Goal: Information Seeking & Learning: Learn about a topic

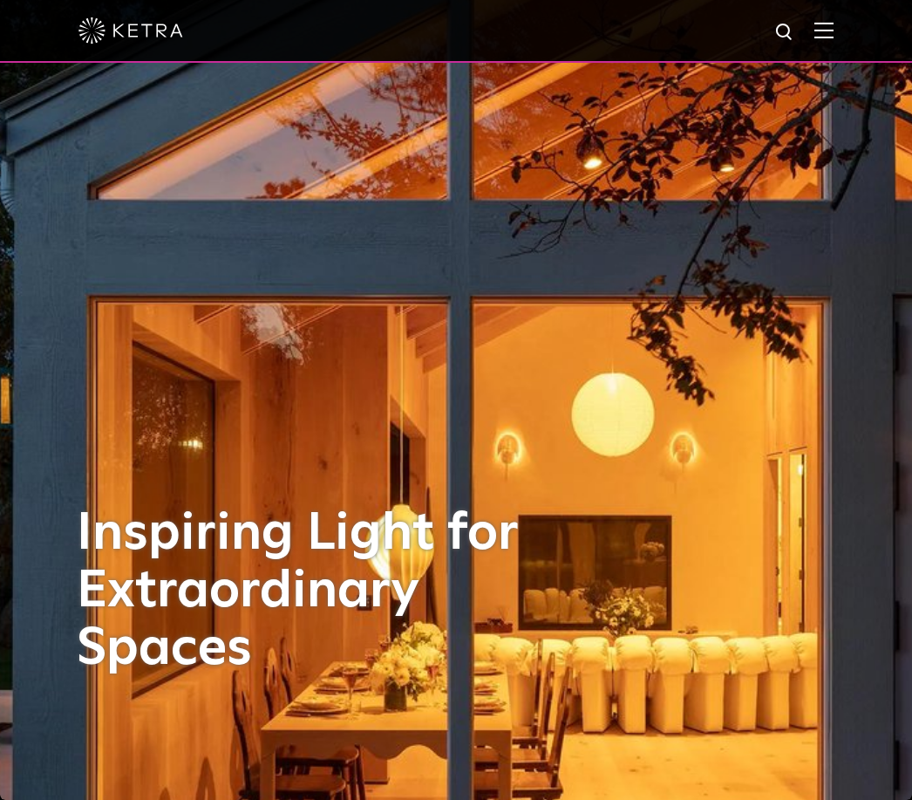
click at [835, 24] on div at bounding box center [456, 31] width 912 height 63
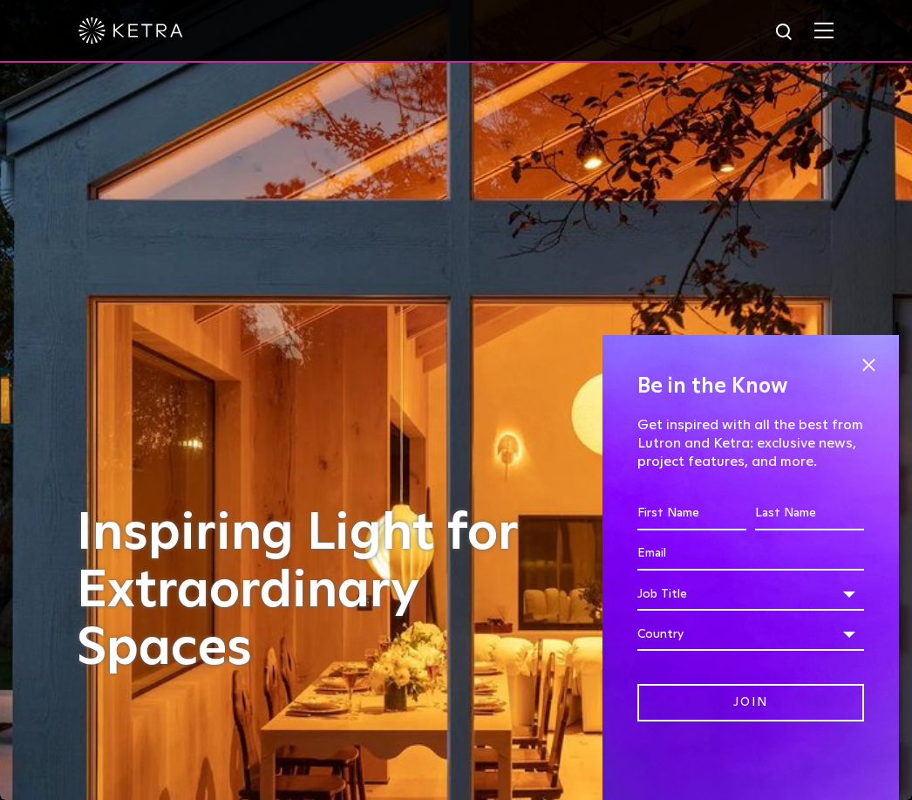
click at [831, 31] on img at bounding box center [824, 30] width 19 height 17
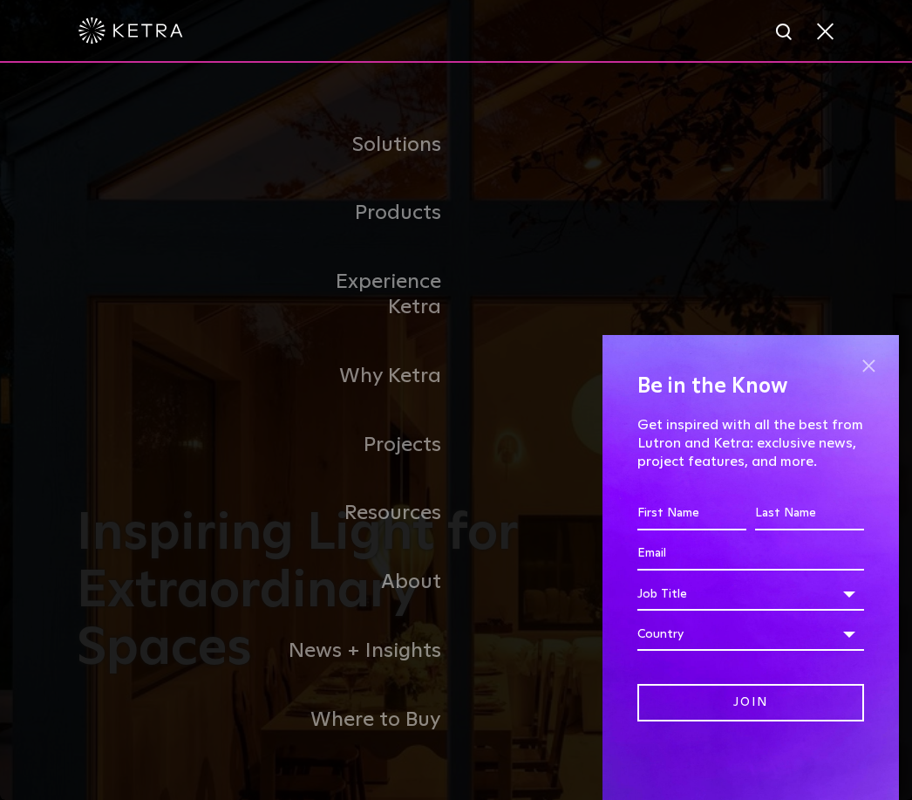
click at [880, 362] on span at bounding box center [869, 365] width 26 height 26
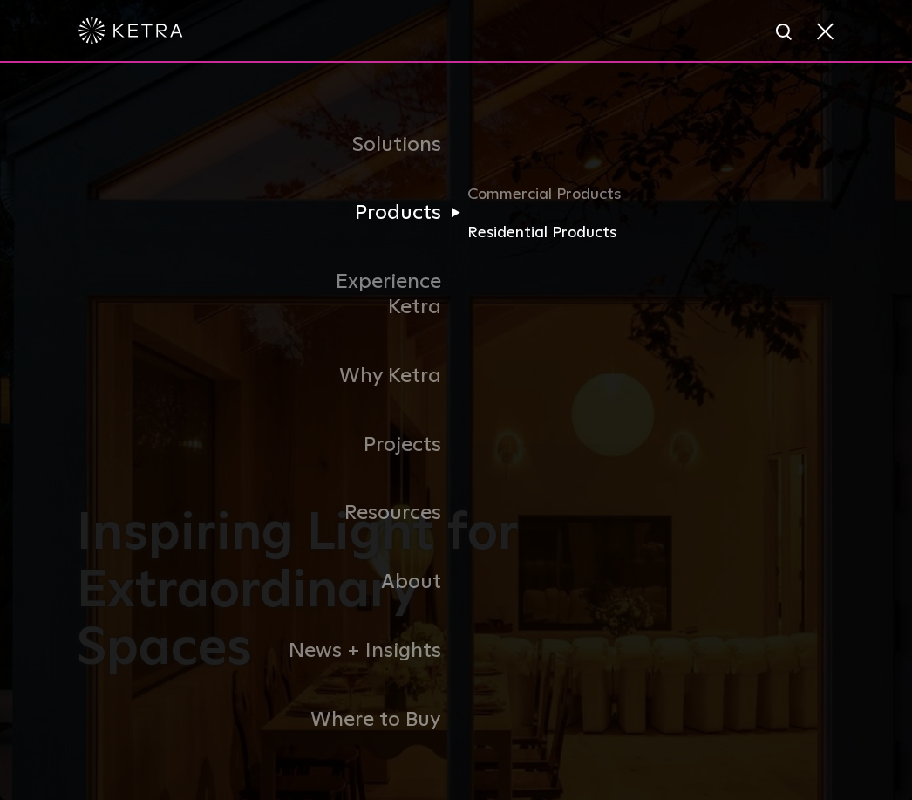
click at [556, 245] on link "Residential Products" at bounding box center [551, 232] width 167 height 25
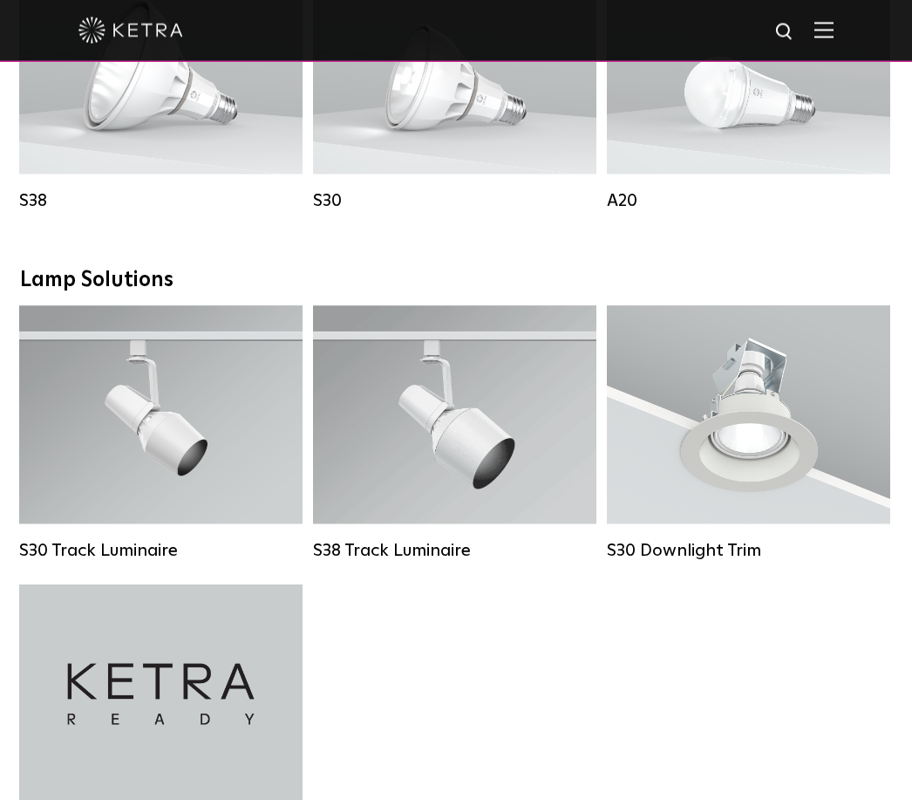
scroll to position [1128, 0]
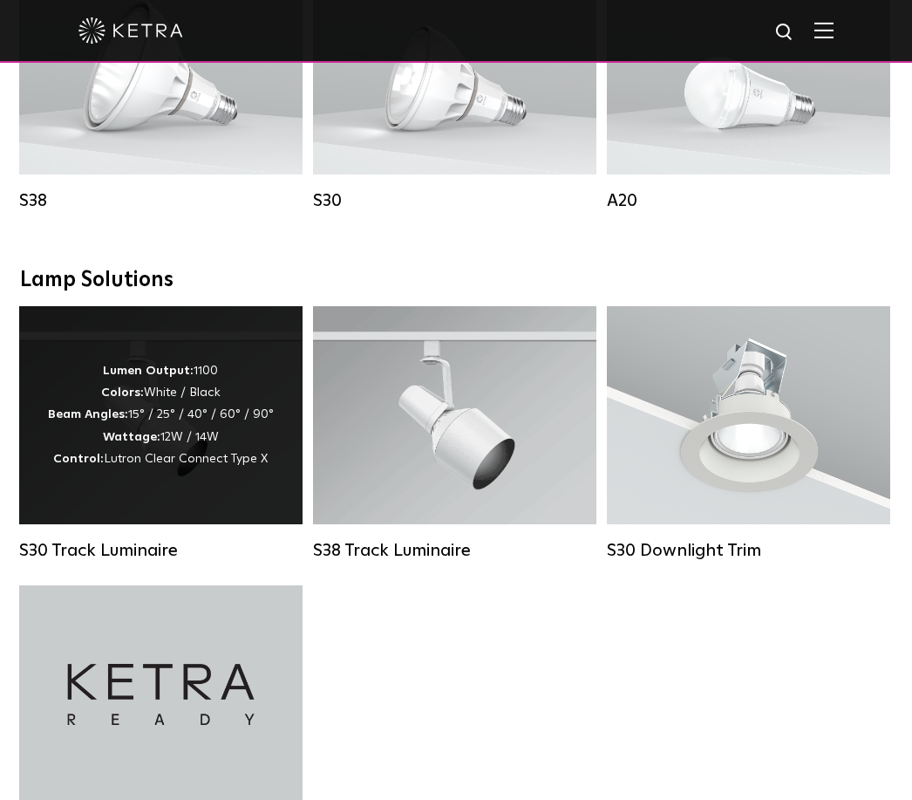
click at [193, 451] on div "Lumen Output: 1100 Colors: White / Black Beam Angles: 15° / 25° / 40° / 60° / 9…" at bounding box center [161, 415] width 226 height 110
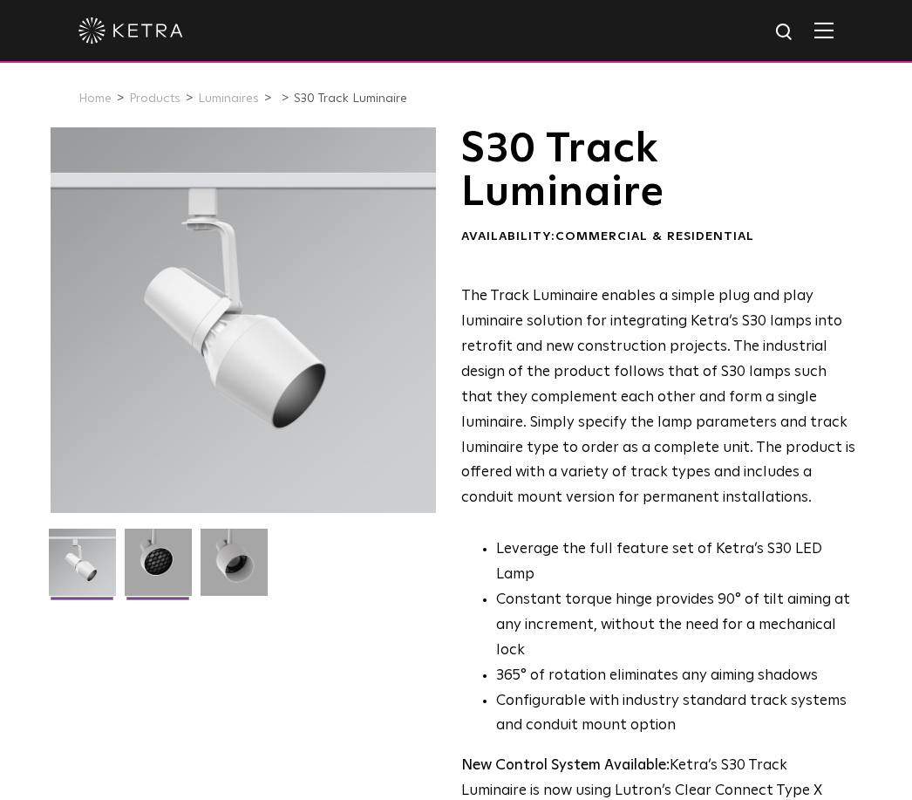
click at [170, 557] on img at bounding box center [158, 569] width 67 height 80
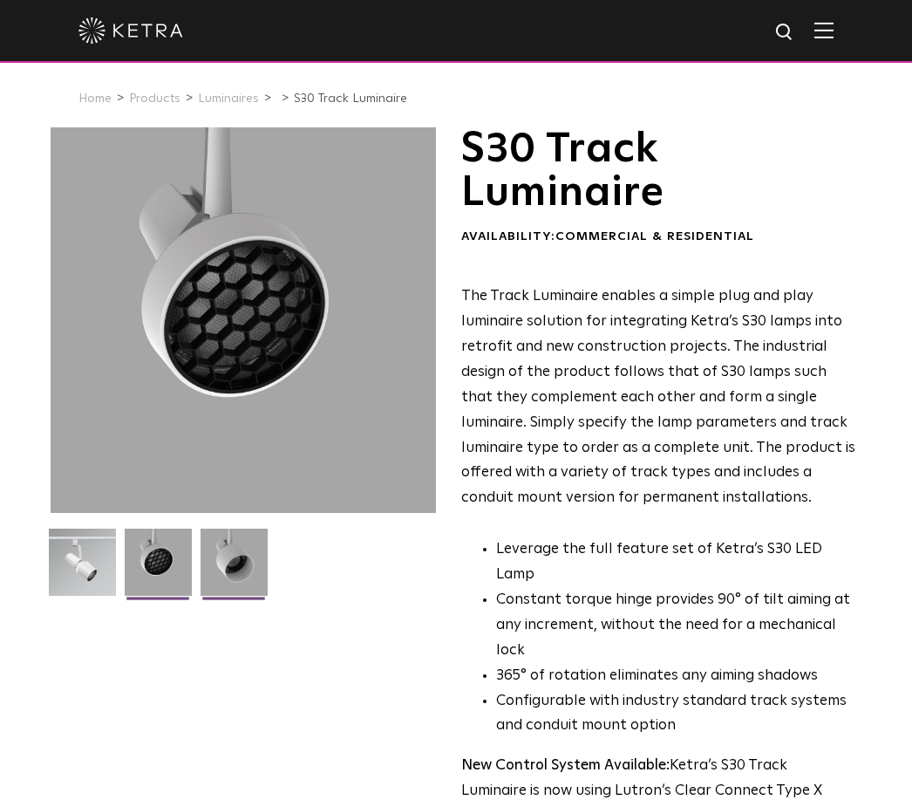
click at [255, 557] on img at bounding box center [234, 569] width 67 height 80
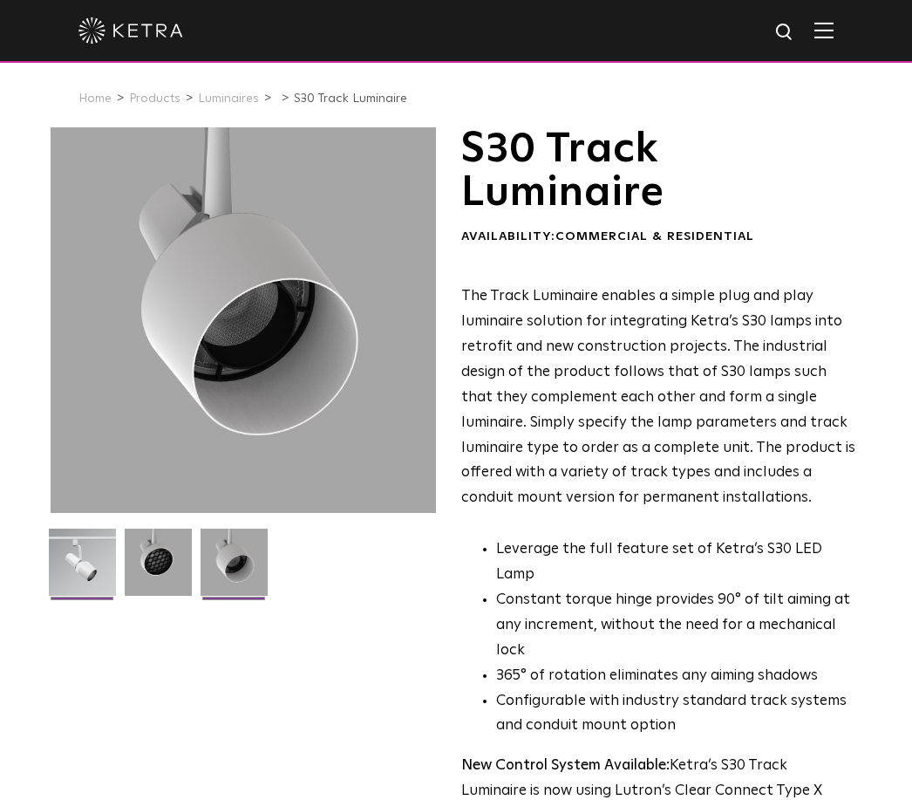
click at [100, 560] on img at bounding box center [82, 569] width 67 height 80
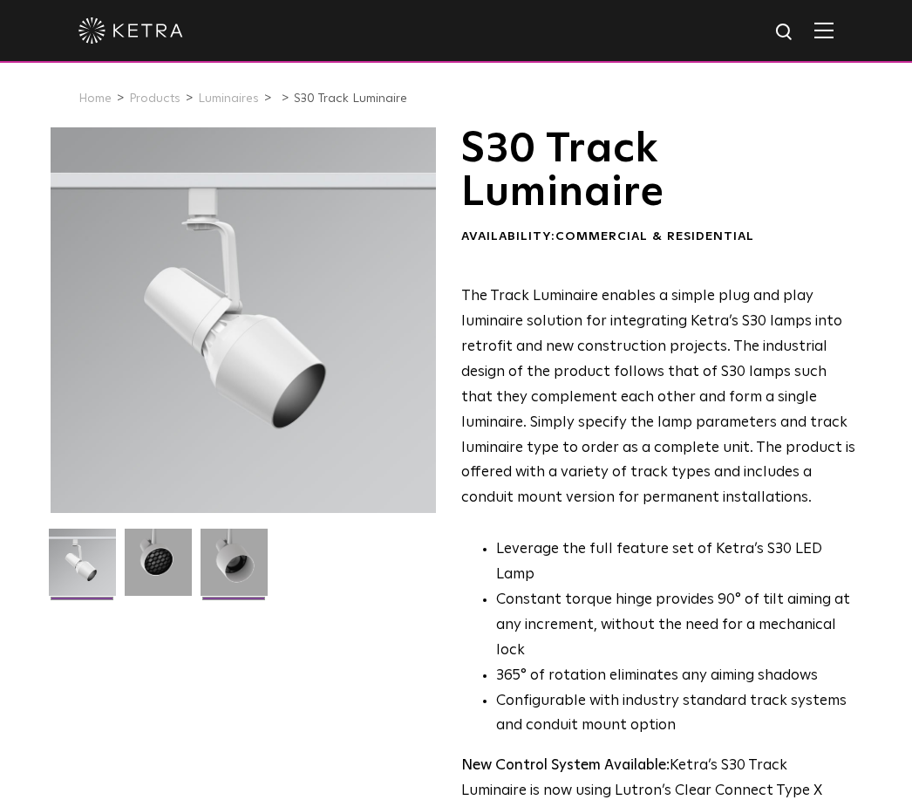
click at [255, 557] on img at bounding box center [234, 569] width 67 height 80
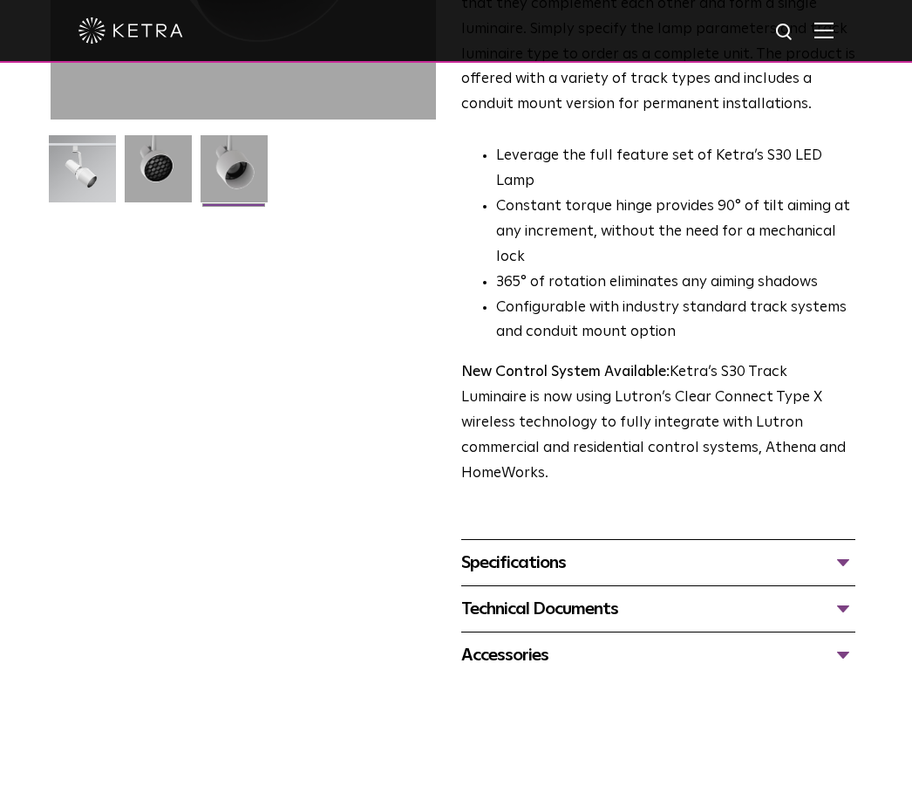
scroll to position [393, 0]
click at [838, 550] on div "Specifications" at bounding box center [658, 564] width 394 height 28
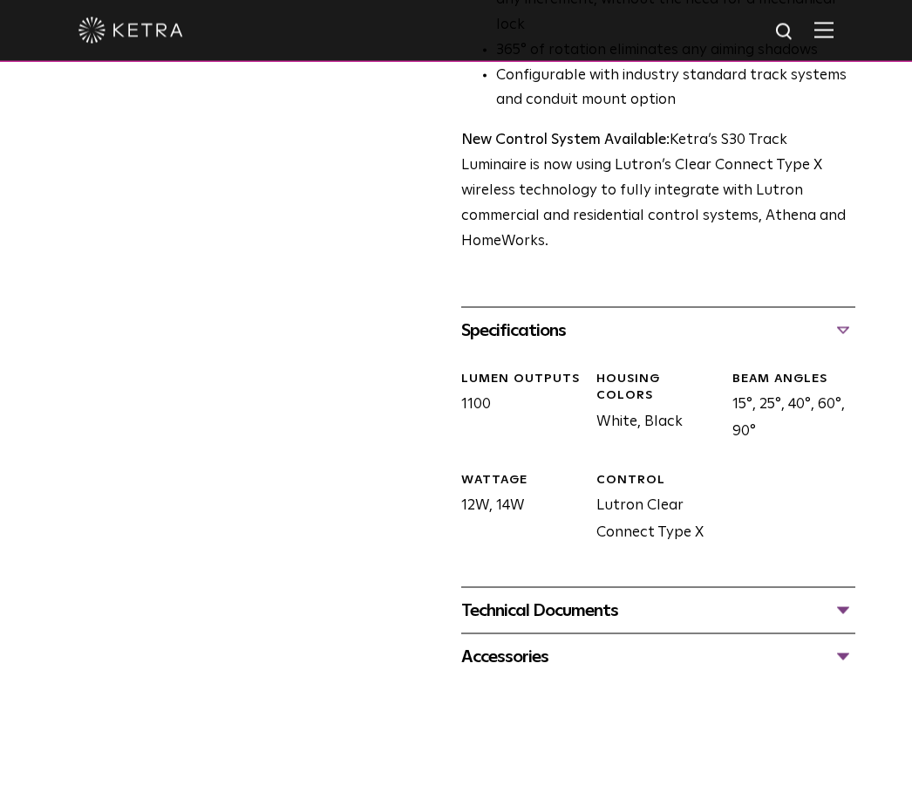
scroll to position [673, 0]
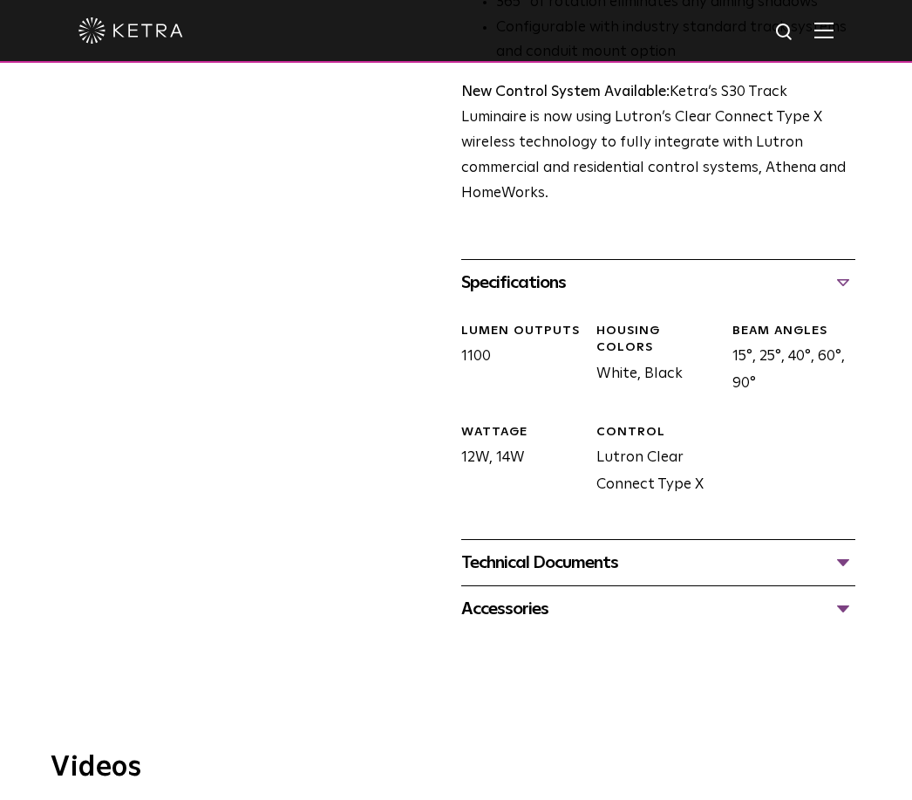
click at [853, 549] on div "Technical Documents" at bounding box center [658, 563] width 394 height 28
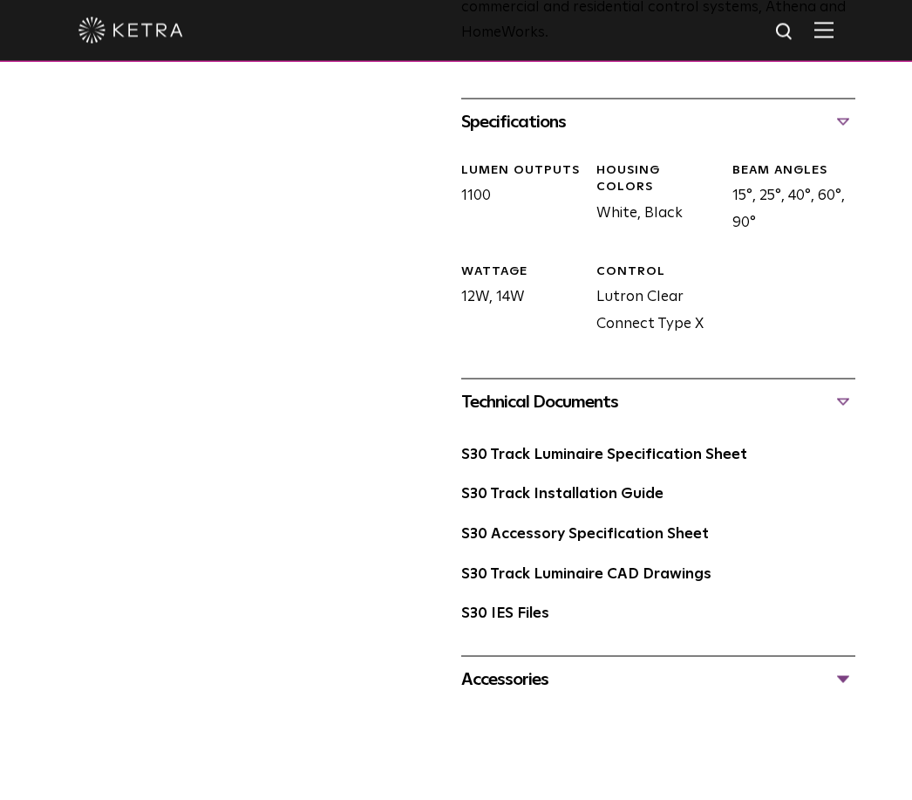
scroll to position [835, 0]
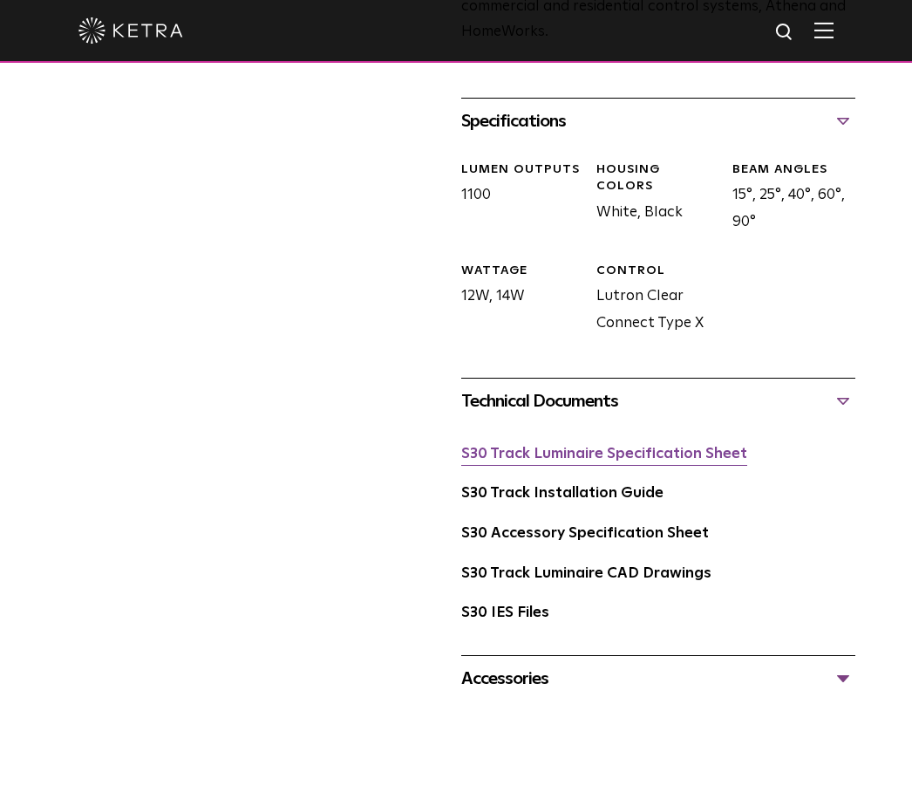
click at [637, 447] on link "S30 Track Luminaire Specification Sheet" at bounding box center [604, 454] width 286 height 15
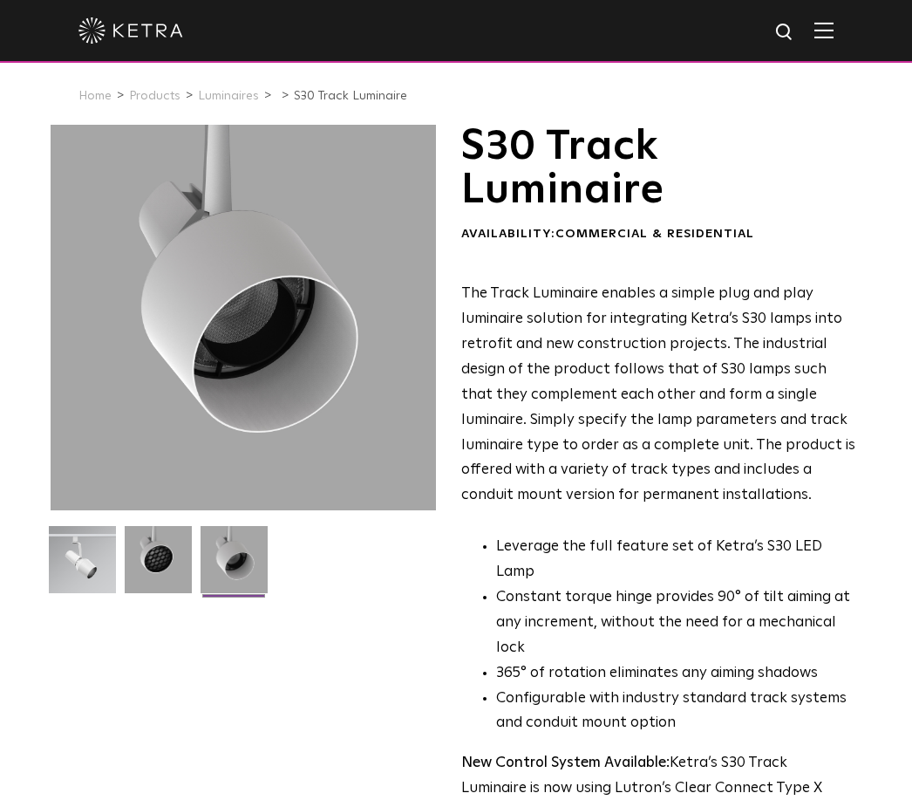
scroll to position [0, 0]
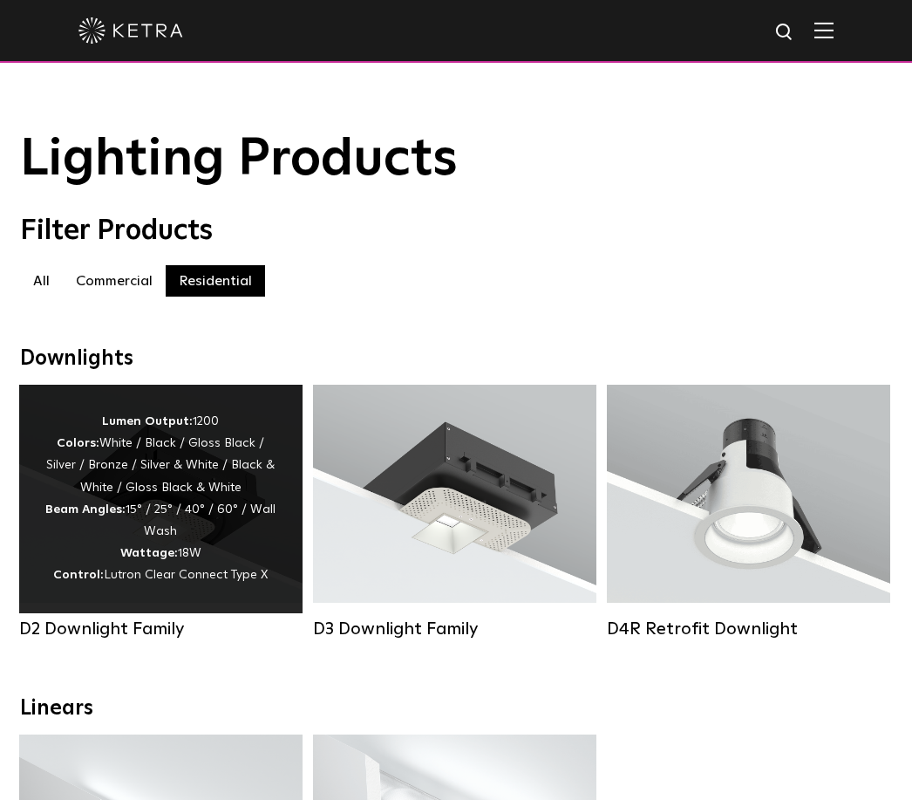
click at [181, 468] on div "Lumen Output: 1200 Colors: White / Black / Gloss Black / Silver / Bronze / Silv…" at bounding box center [160, 499] width 231 height 176
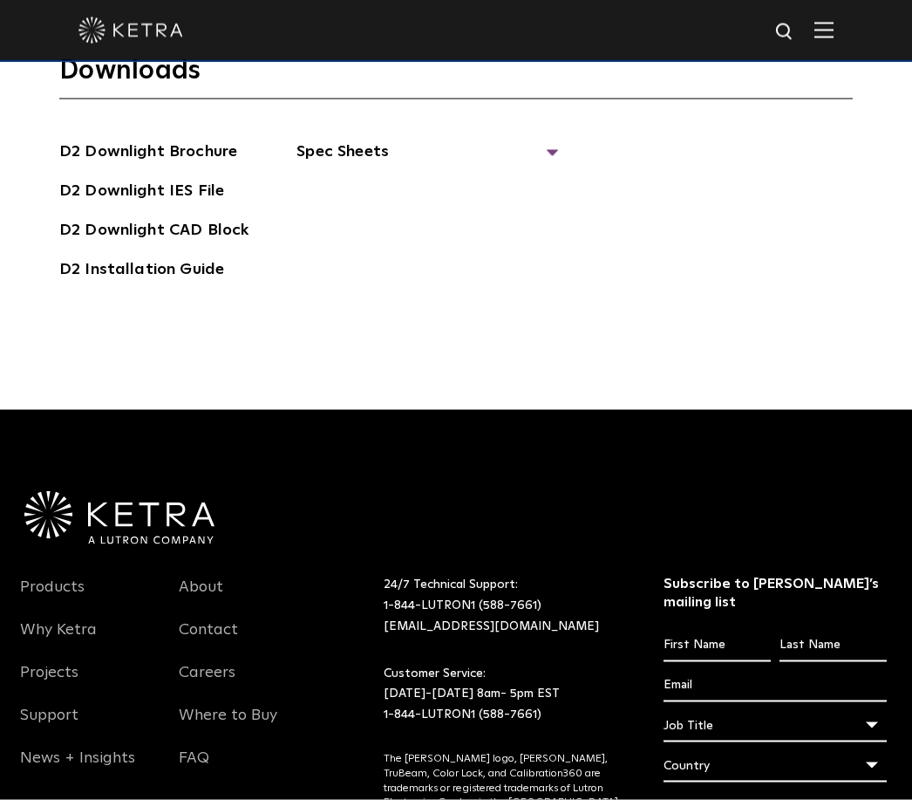
scroll to position [4891, 0]
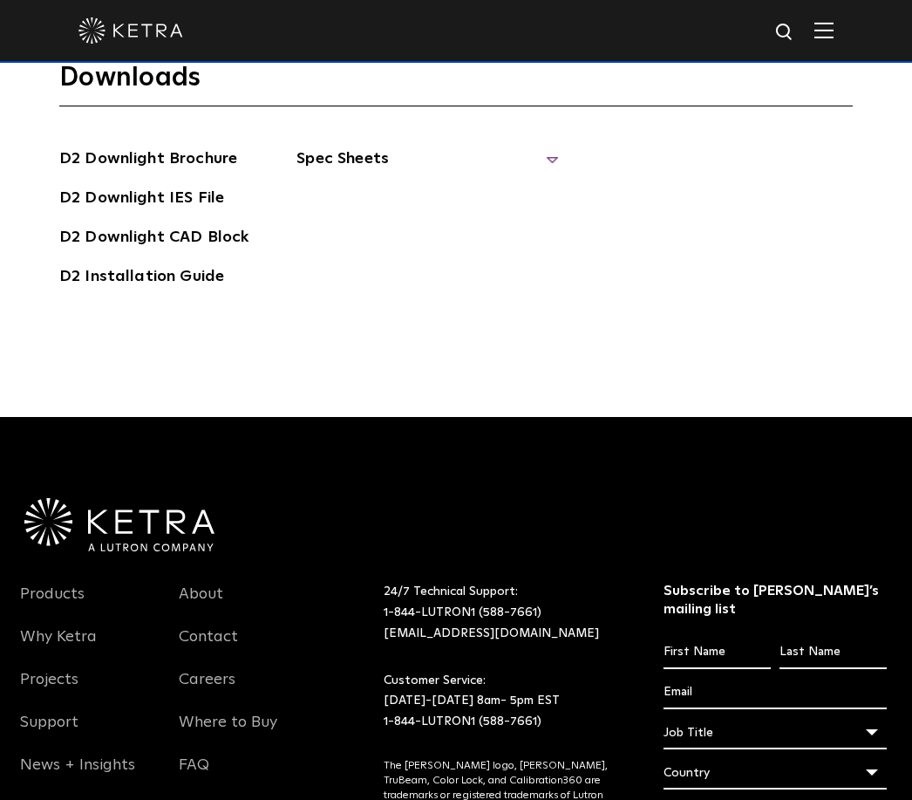
click at [386, 185] on span "Spec Sheets" at bounding box center [428, 166] width 262 height 38
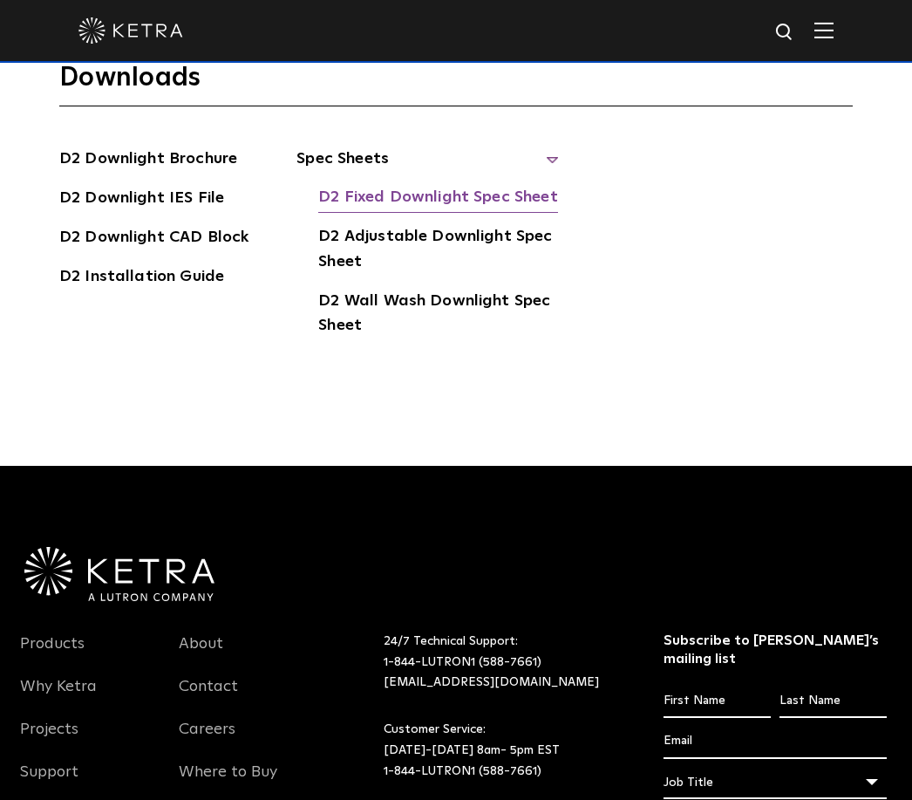
click at [480, 213] on link "D2 Fixed Downlight Spec Sheet" at bounding box center [437, 199] width 239 height 28
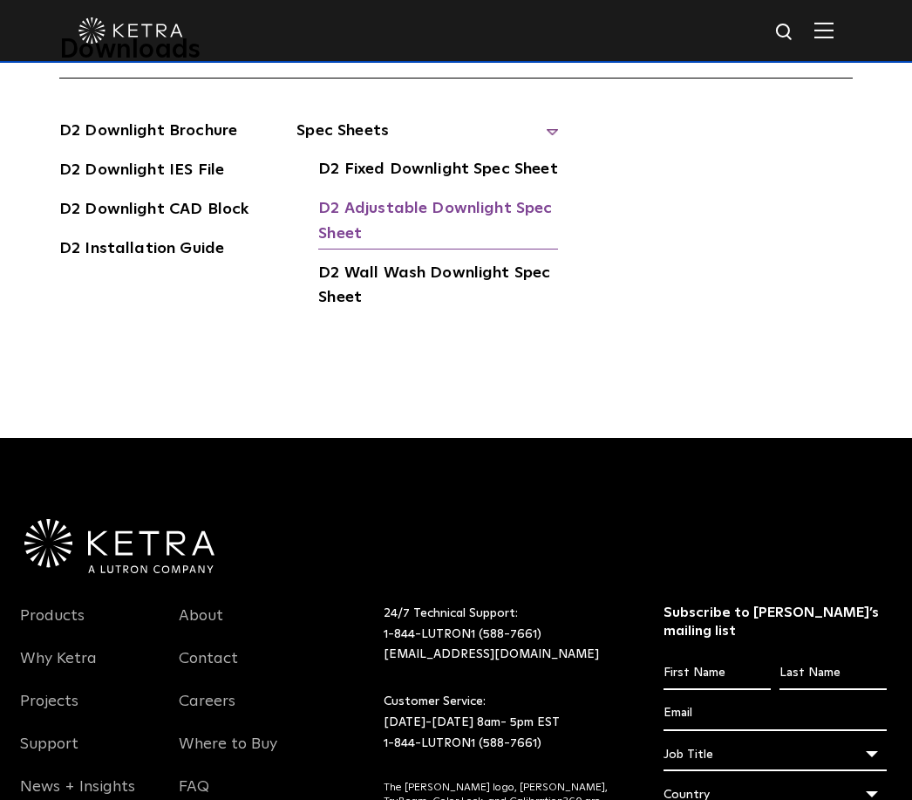
click at [504, 249] on link "D2 Adjustable Downlight Spec Sheet" at bounding box center [438, 222] width 240 height 53
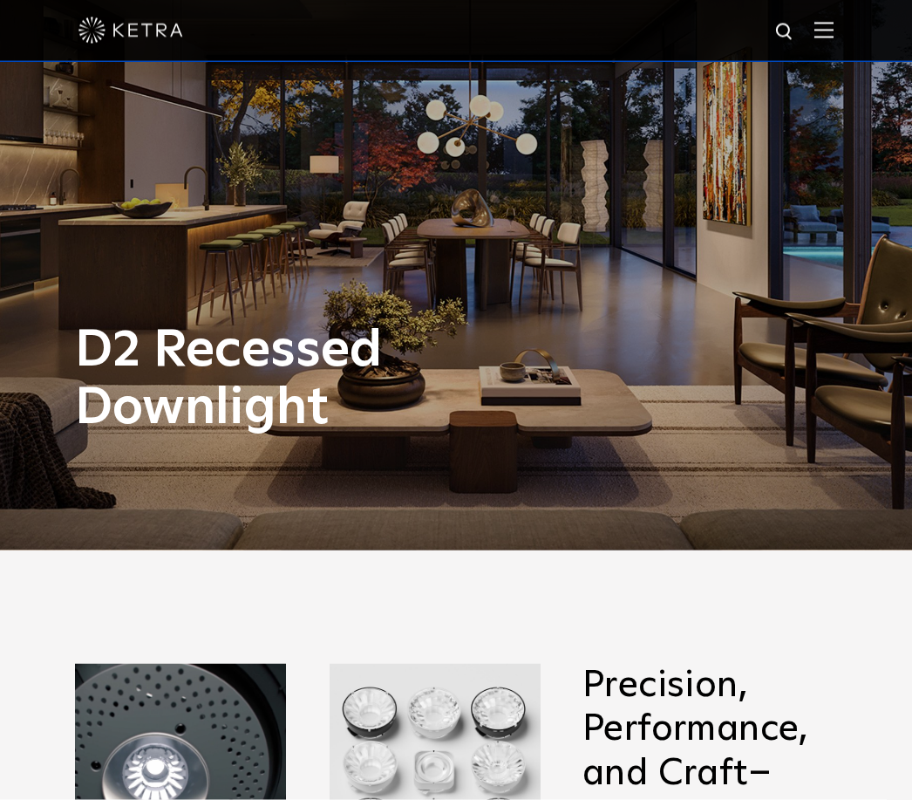
scroll to position [0, 0]
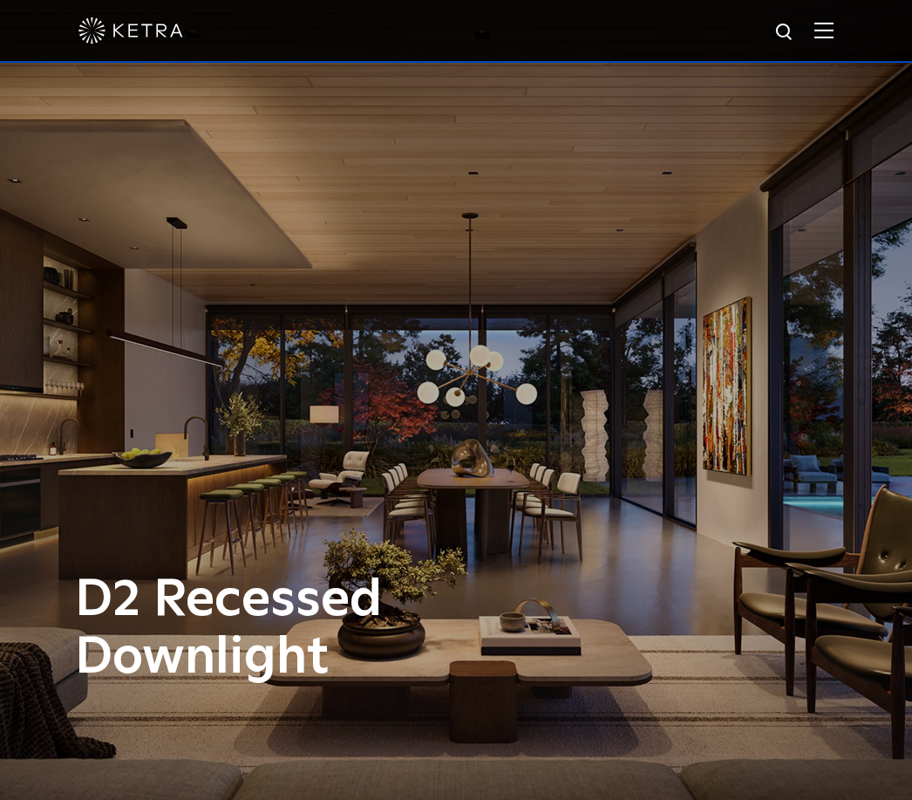
click at [816, 28] on img at bounding box center [824, 30] width 19 height 17
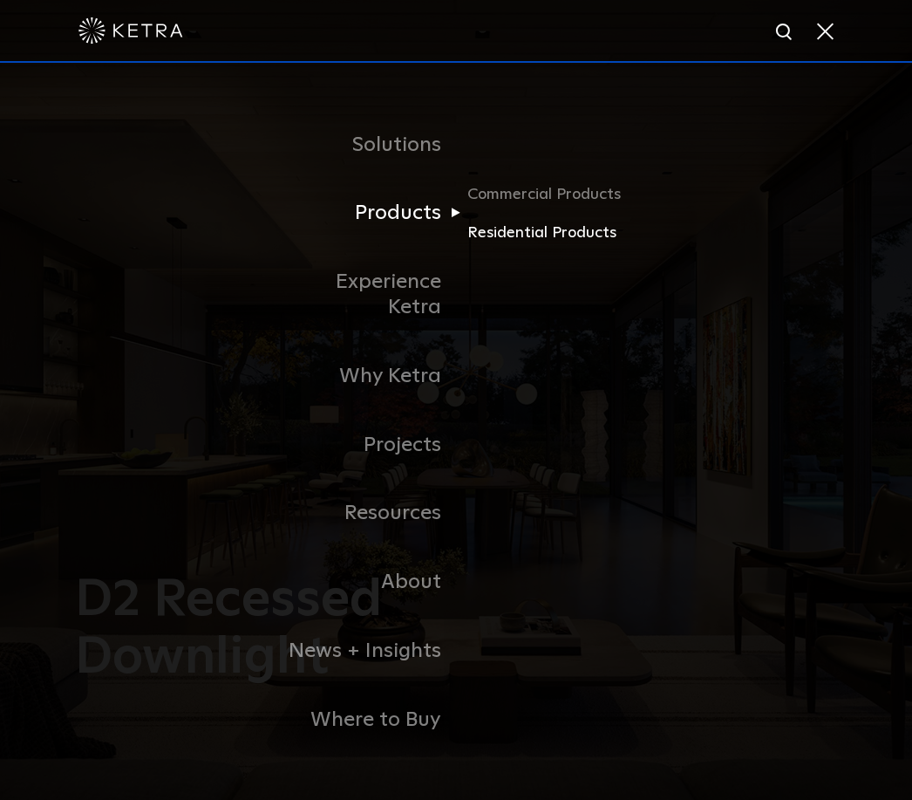
click at [550, 245] on link "Residential Products" at bounding box center [551, 232] width 167 height 25
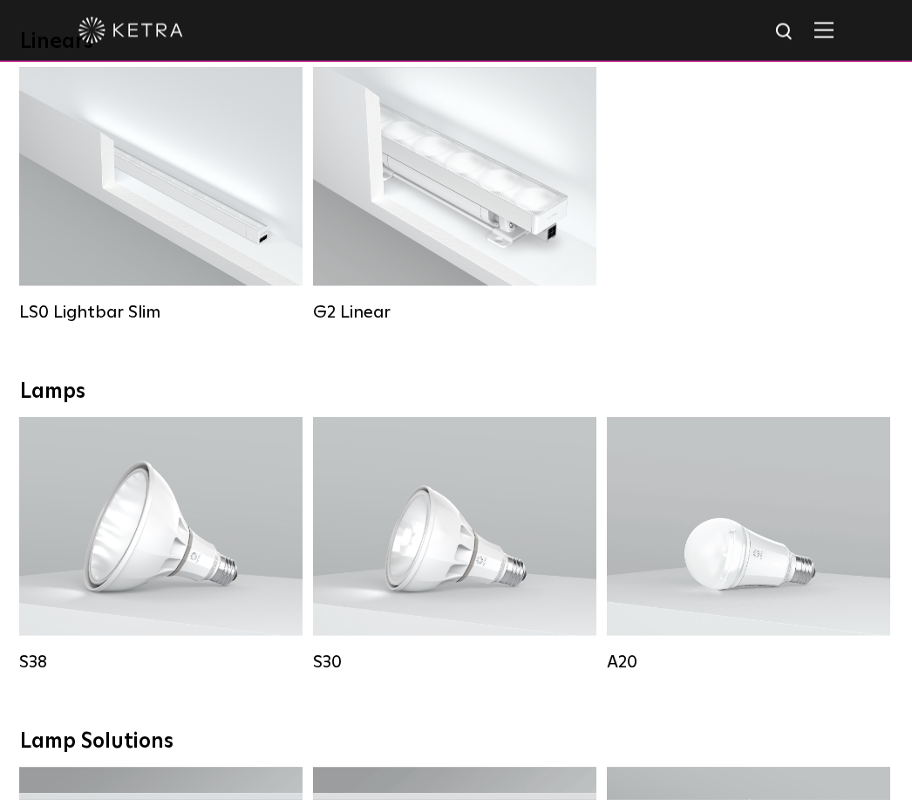
scroll to position [571, 0]
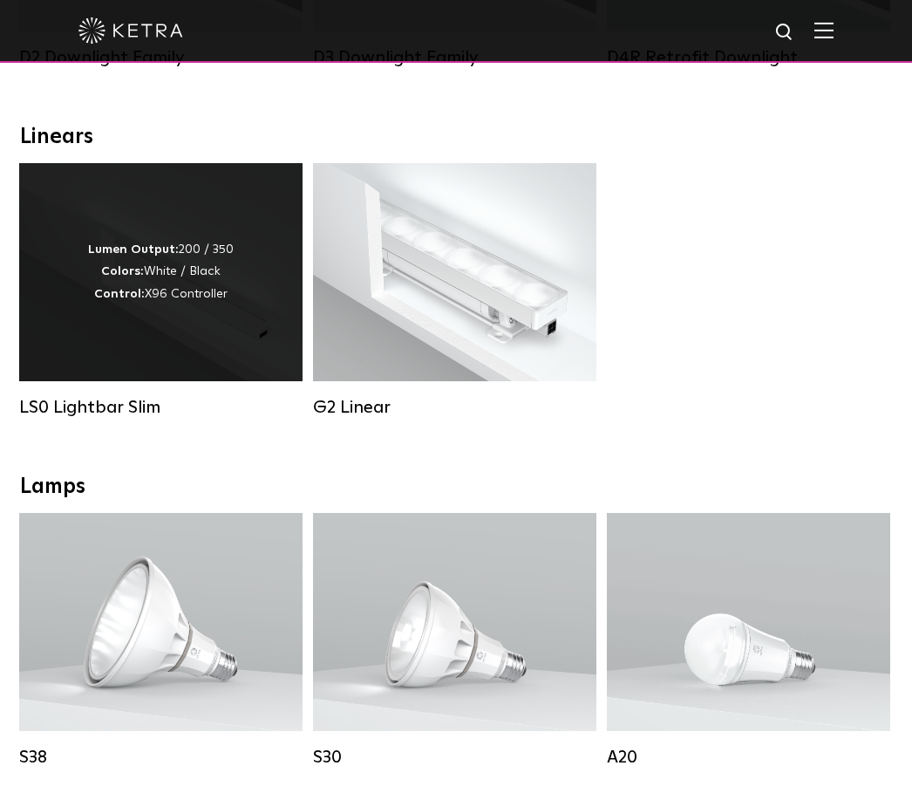
click at [193, 305] on div "Lumen Output: 200 / 350 Colors: White / Black Control: X96 Controller" at bounding box center [161, 272] width 146 height 66
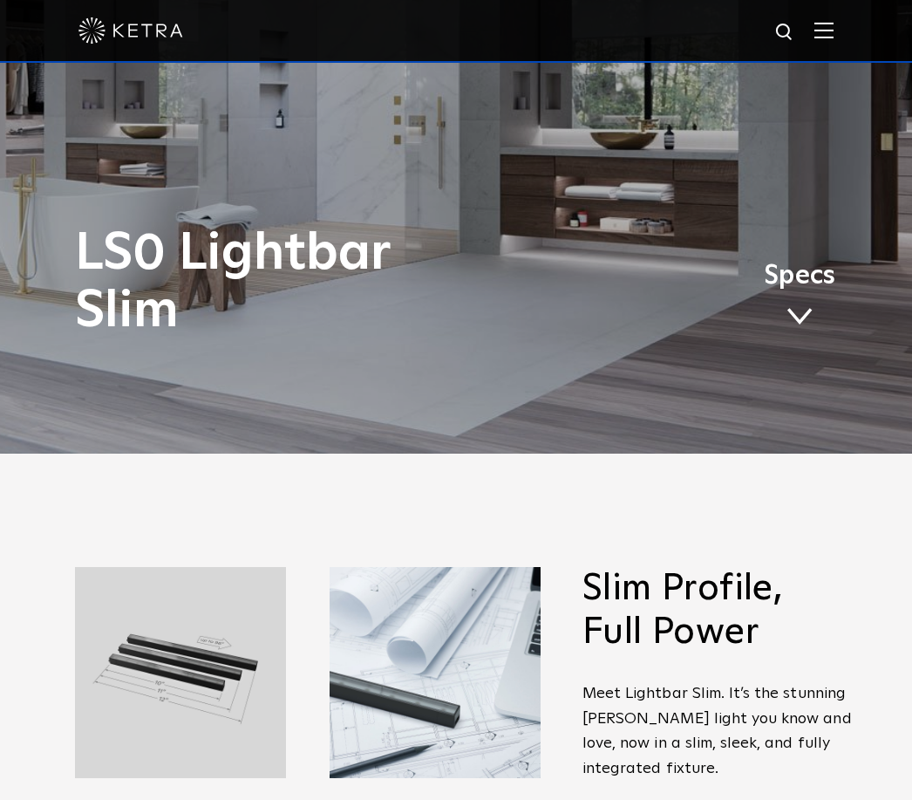
scroll to position [202, 0]
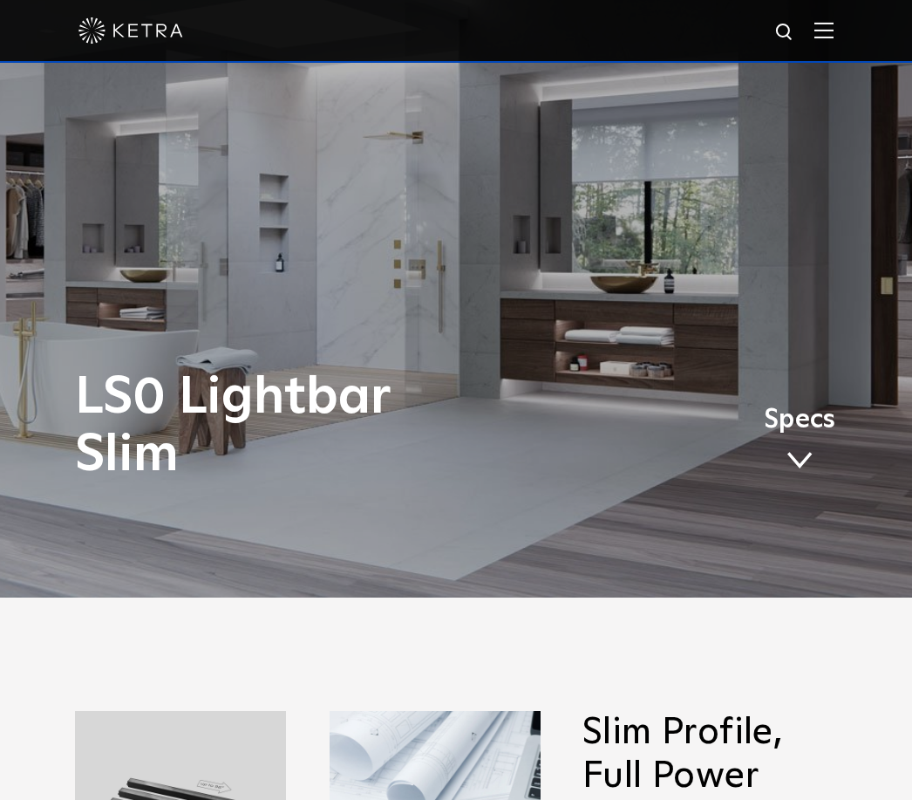
click at [864, 35] on div at bounding box center [456, 31] width 912 height 63
click at [832, 33] on img at bounding box center [824, 30] width 19 height 17
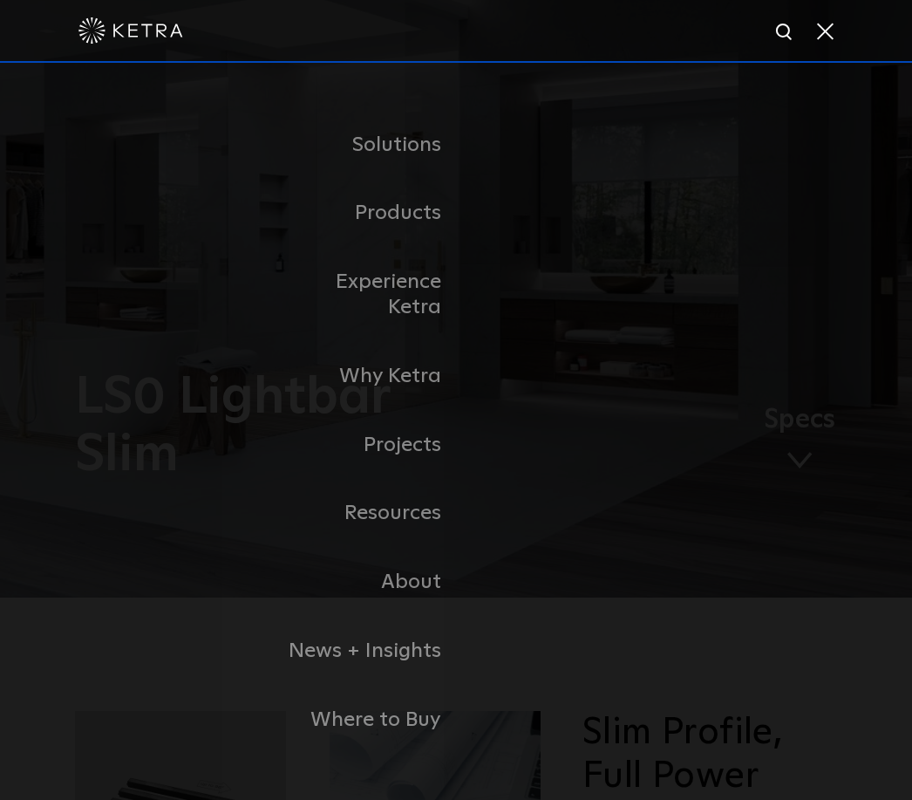
click at [893, 423] on div "Solutions Commercial Residential Products Commercial Products Residential Produ…" at bounding box center [456, 432] width 912 height 739
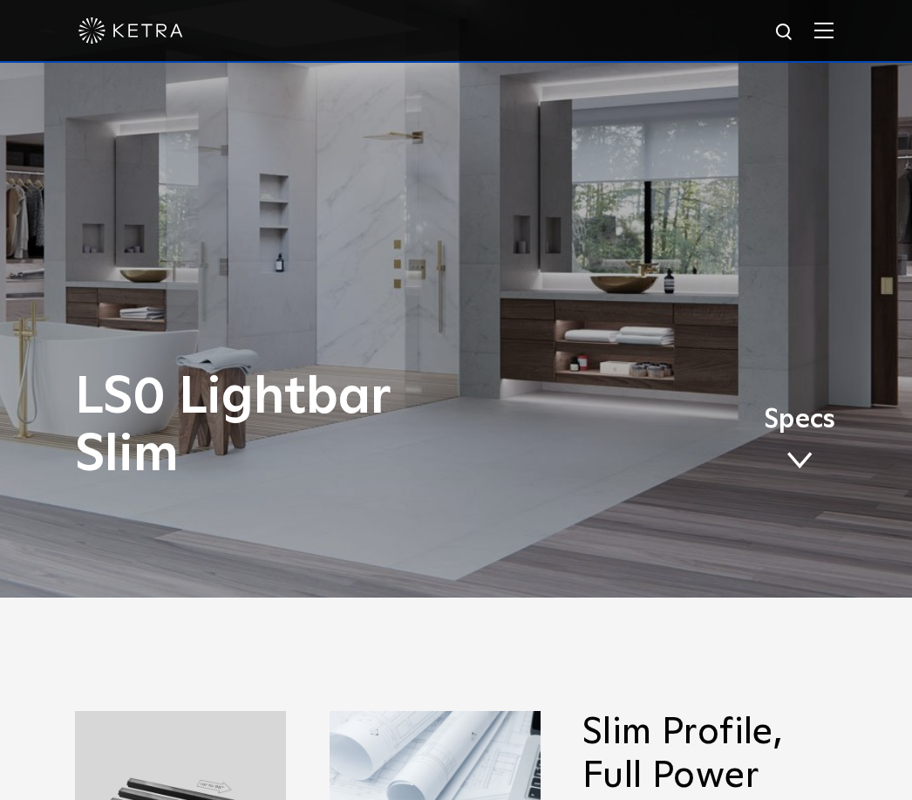
click at [823, 37] on img at bounding box center [824, 30] width 19 height 17
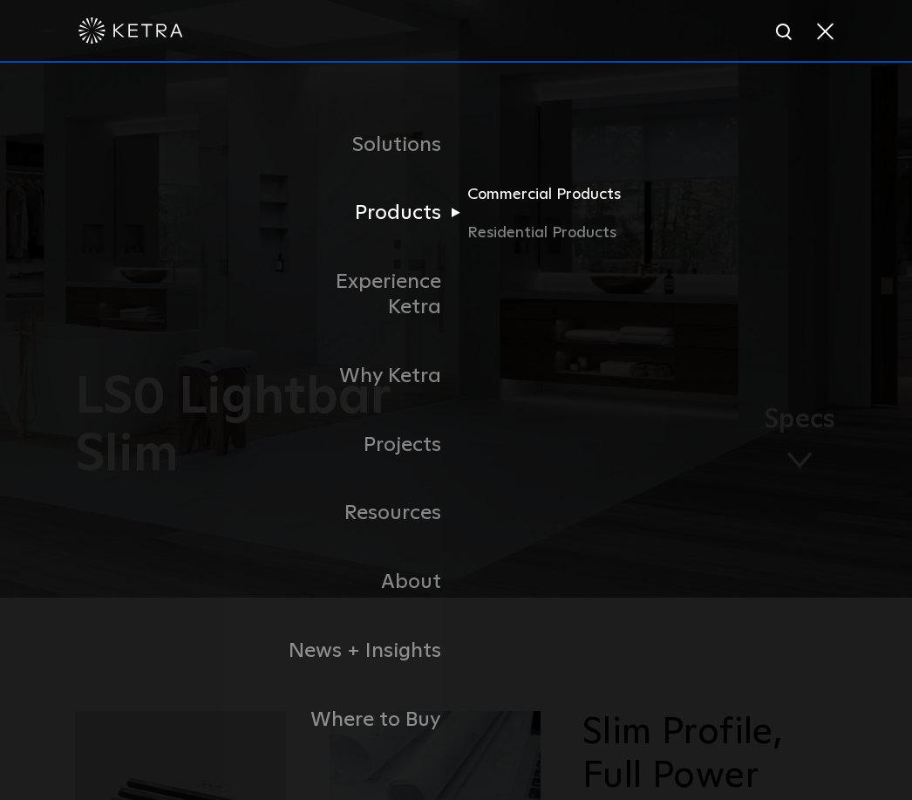
click at [568, 220] on link "Commercial Products" at bounding box center [551, 200] width 167 height 38
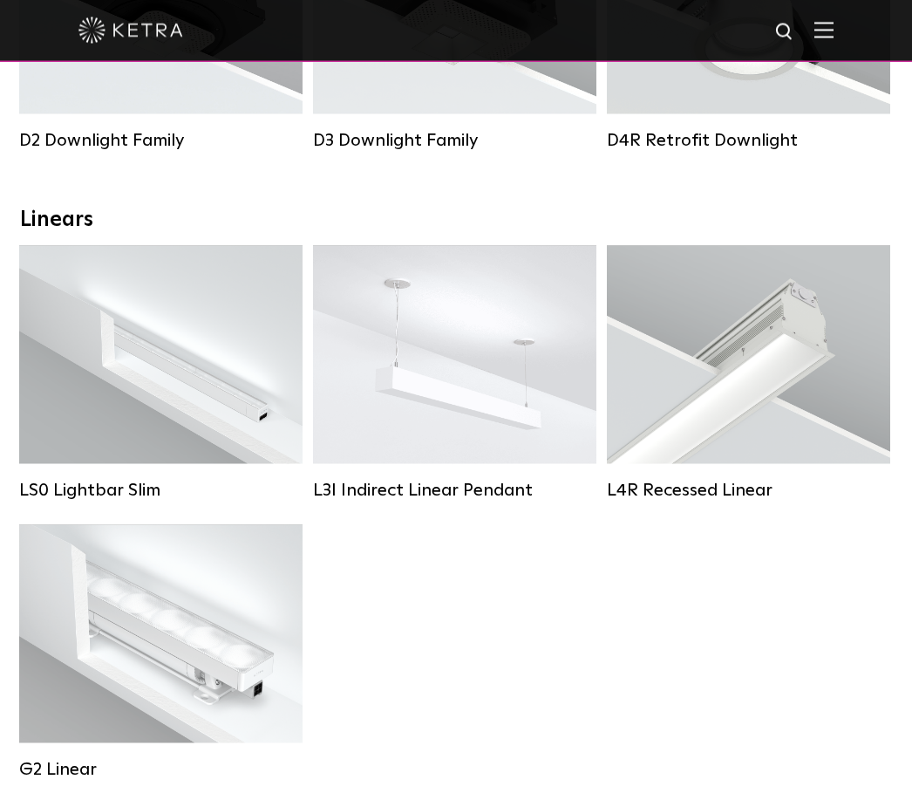
scroll to position [488, 0]
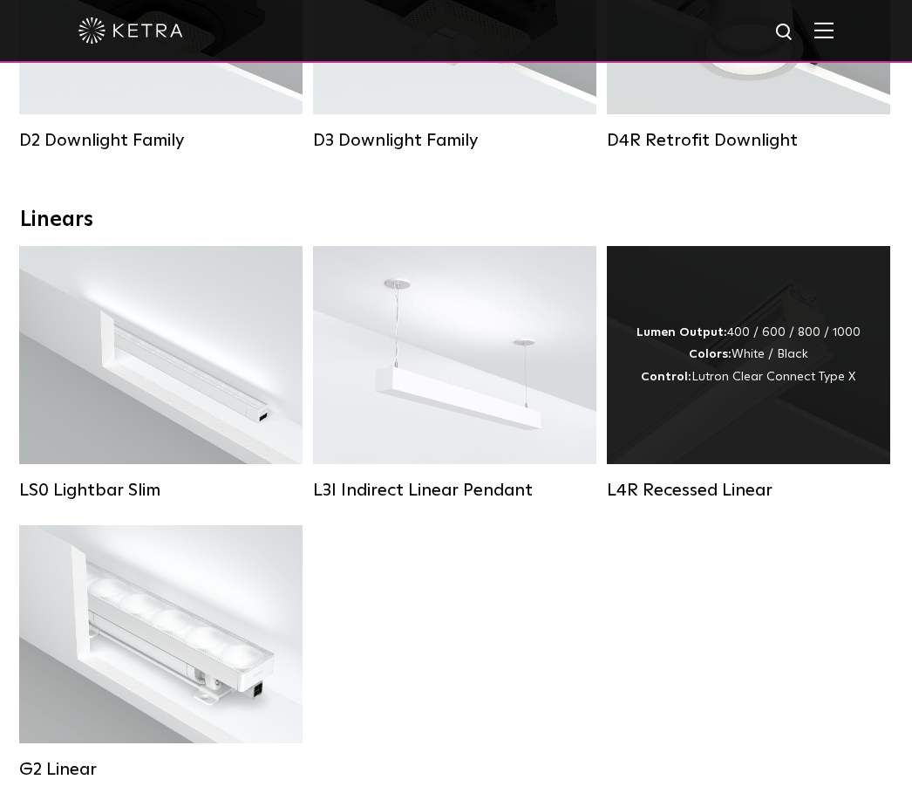
click at [787, 411] on div "Lumen Output: 400 / 600 / 800 / 1000 Colors: White / Black Control: Lutron Clea…" at bounding box center [748, 355] width 283 height 218
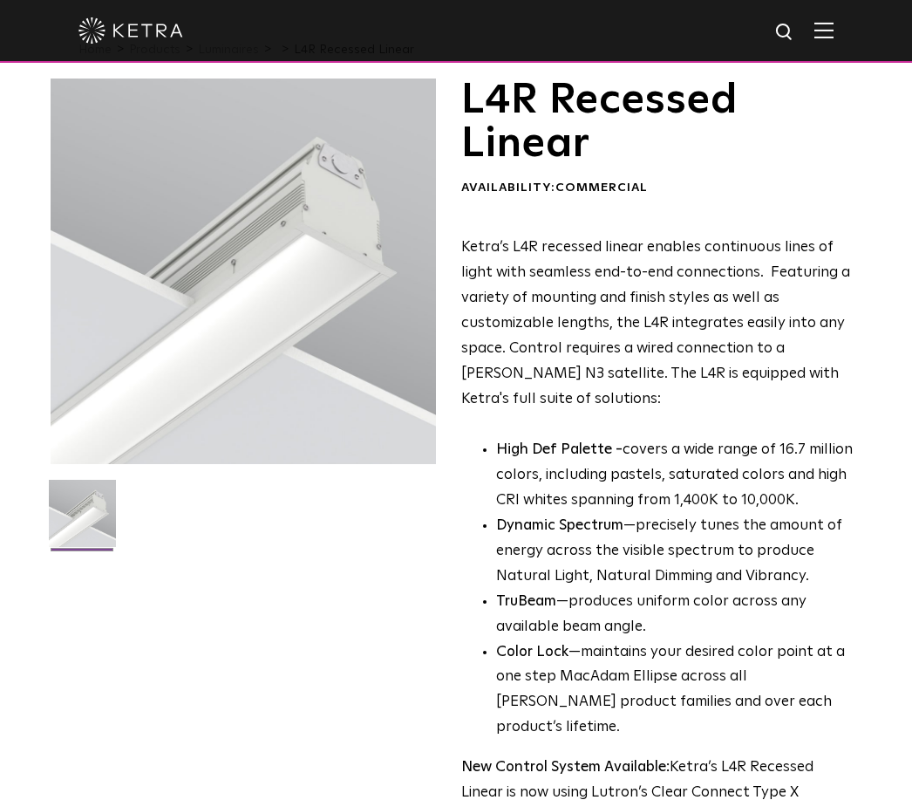
scroll to position [56, 0]
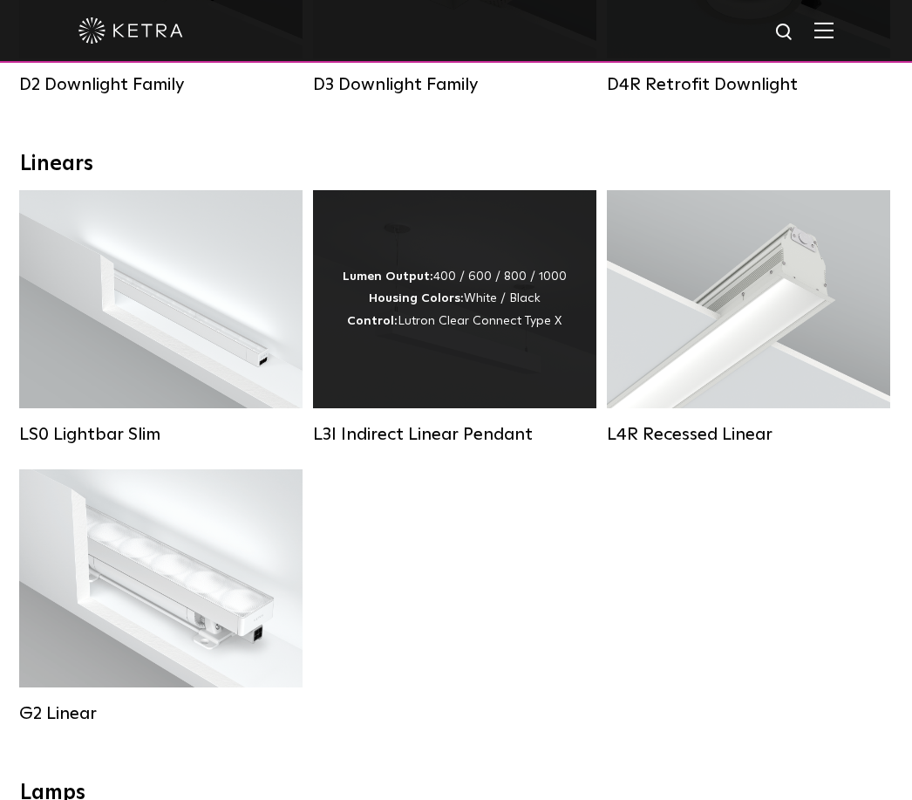
click at [512, 338] on div "Lumen Output: 400 / 600 / 800 / 1000 Housing Colors: White / Black Control: Lut…" at bounding box center [454, 299] width 283 height 218
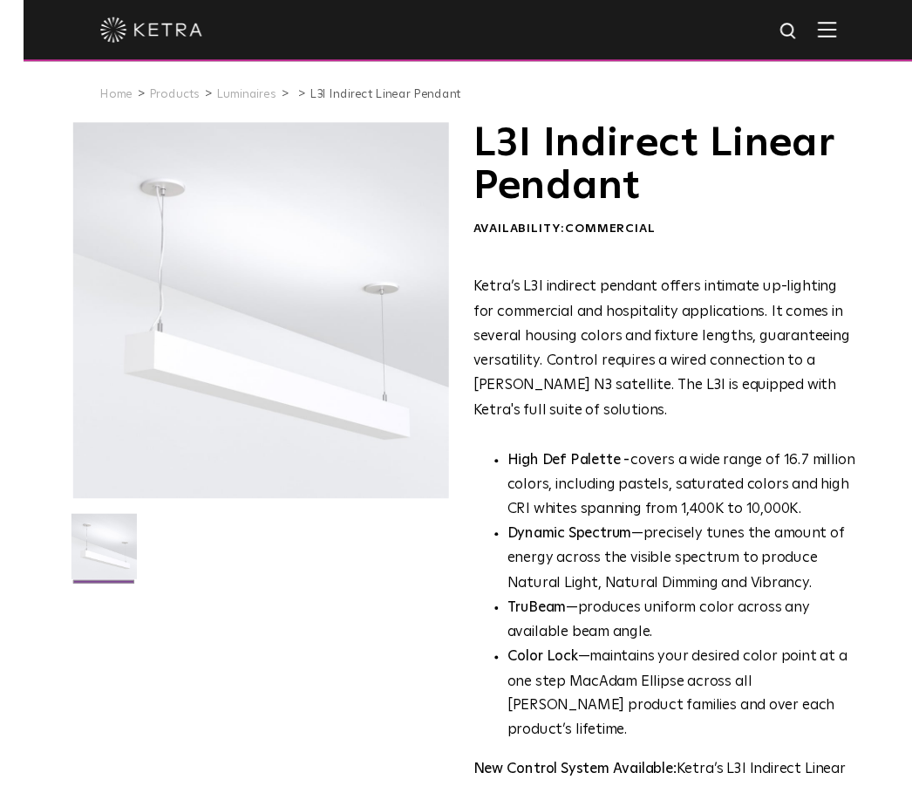
scroll to position [12, 0]
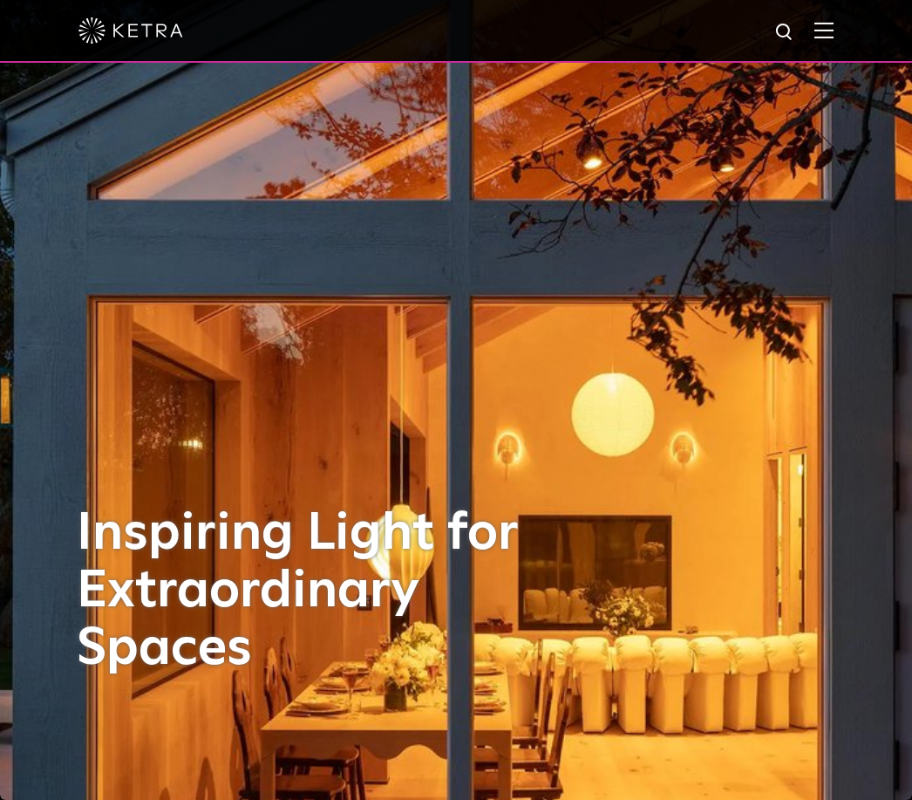
click at [832, 29] on img at bounding box center [824, 30] width 19 height 17
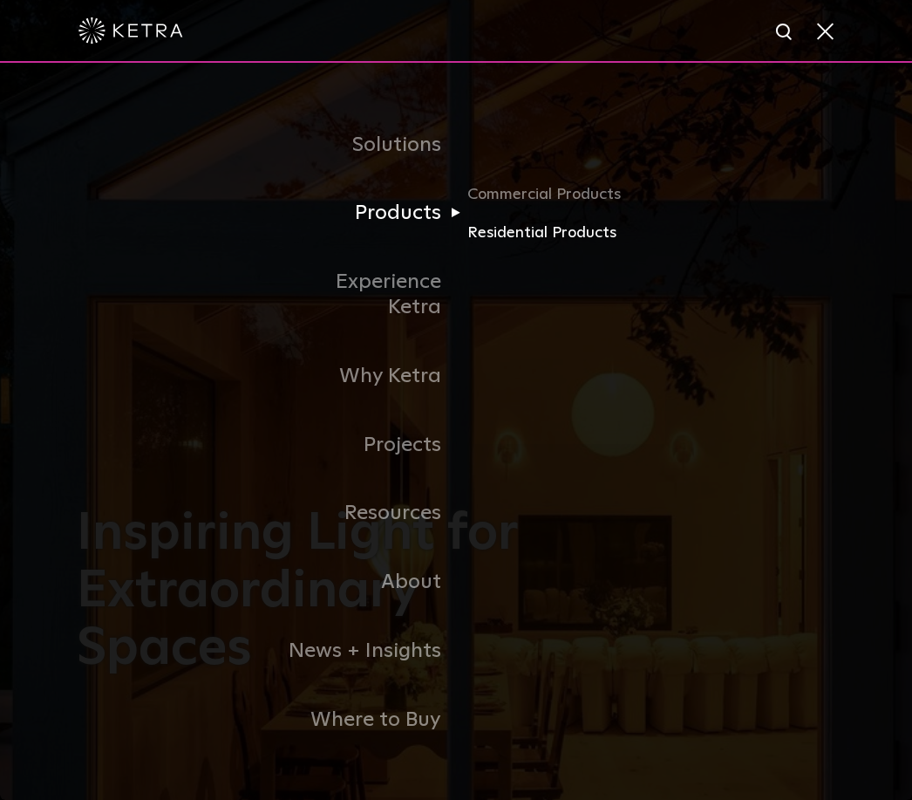
click at [589, 245] on link "Residential Products" at bounding box center [551, 232] width 167 height 25
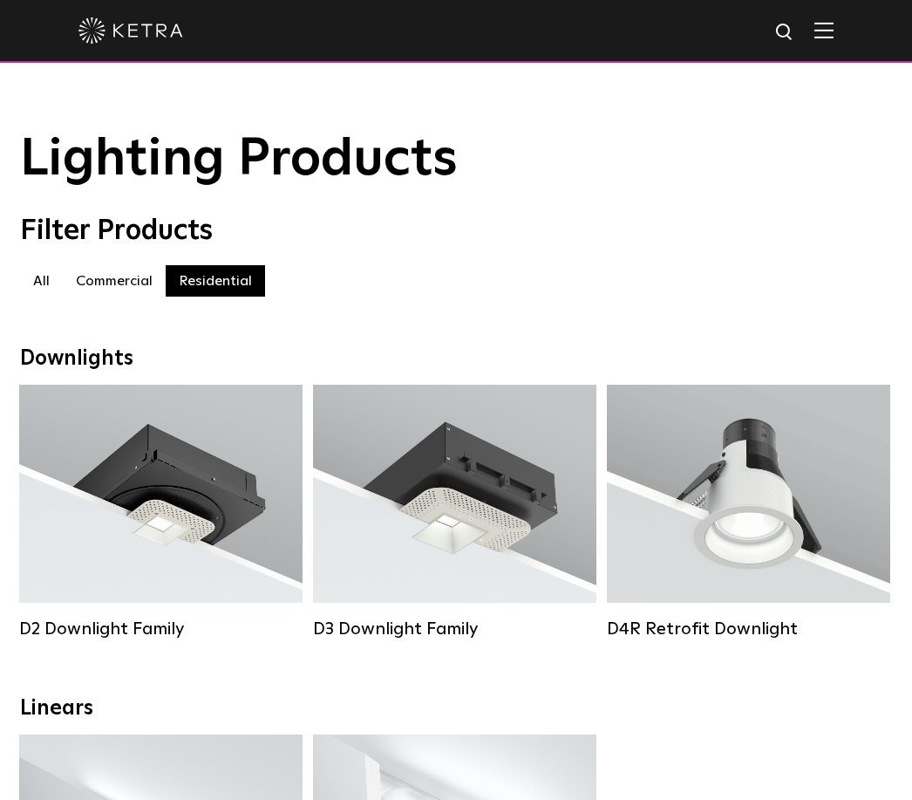
click at [34, 284] on label "All" at bounding box center [41, 280] width 43 height 31
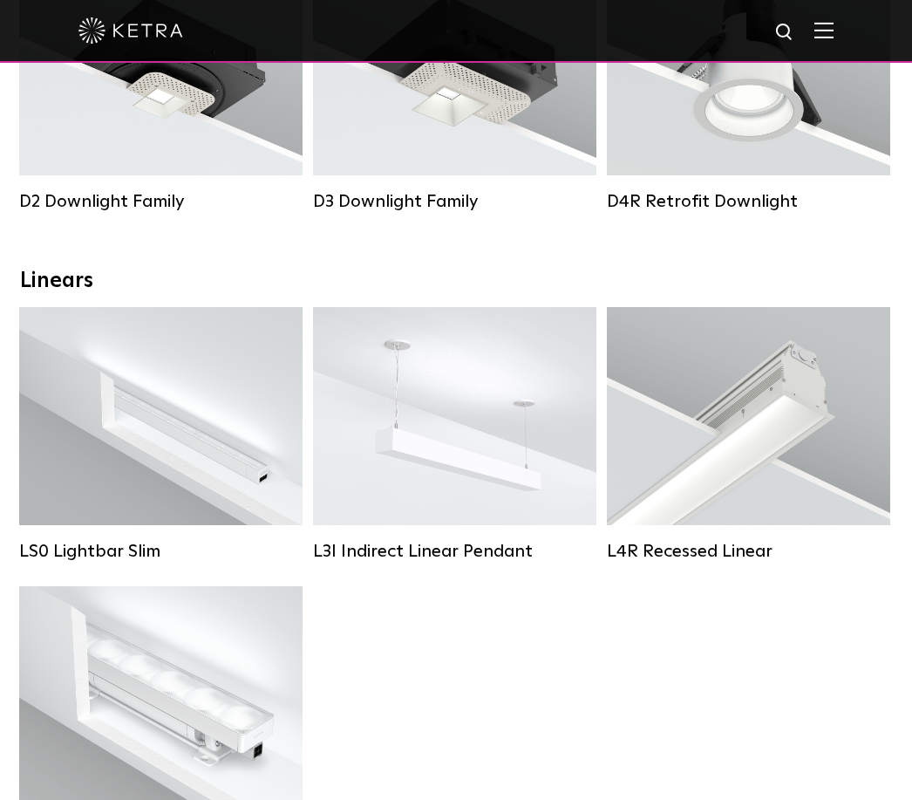
scroll to position [427, 0]
click at [822, 652] on div "LS0 Lightbar Slim Lumen Output: 200 / 350 Colors: White / Black Control: X96 Co…" at bounding box center [456, 587] width 885 height 558
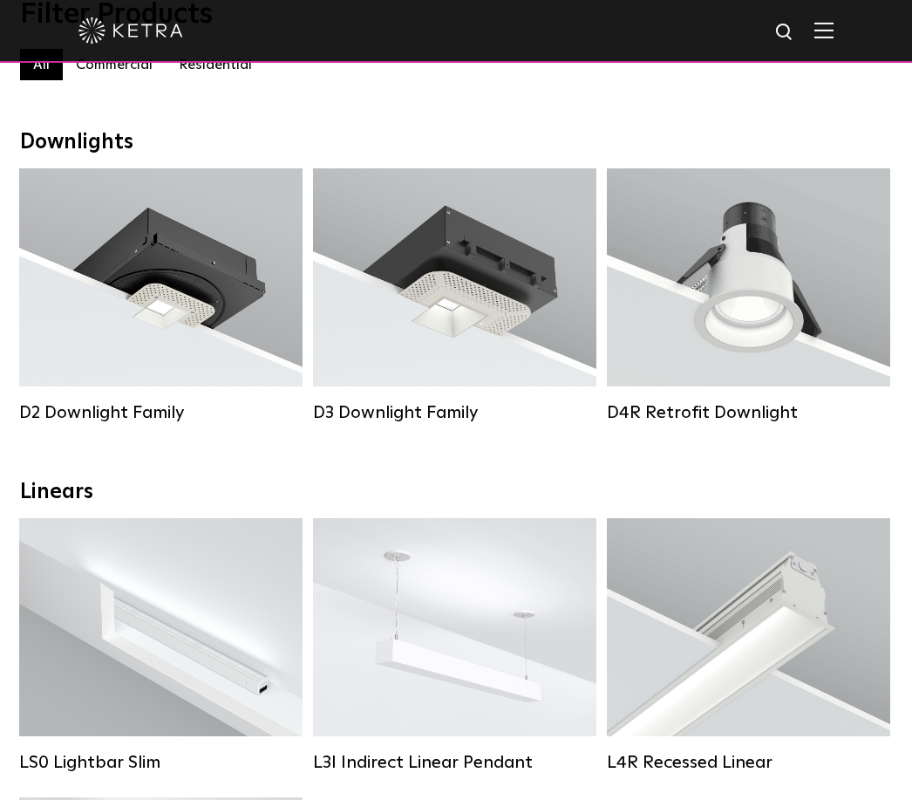
scroll to position [0, 0]
